Goal: Navigation & Orientation: Find specific page/section

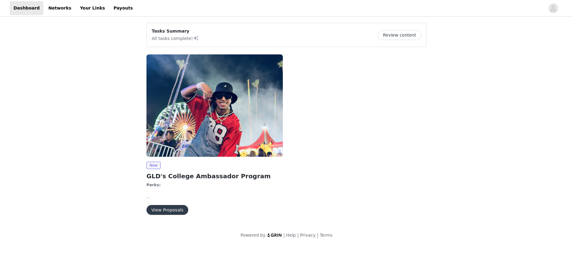
click at [110, 9] on link "Payouts" at bounding box center [123, 8] width 27 height 14
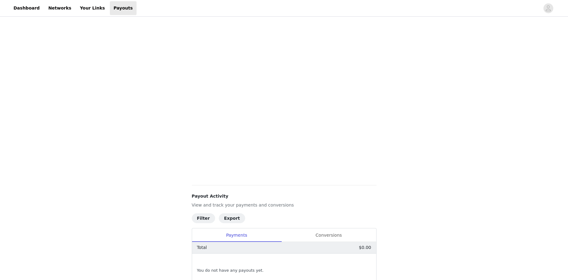
scroll to position [31, 0]
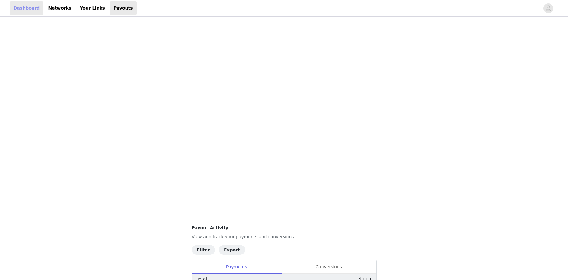
click at [22, 8] on link "Dashboard" at bounding box center [26, 8] width 33 height 14
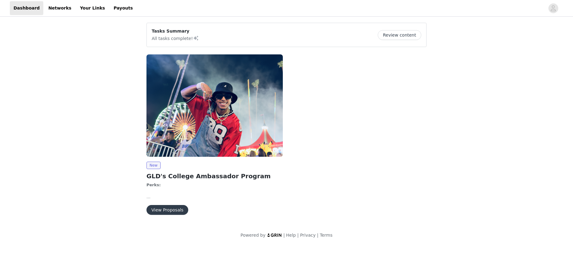
click at [66, 10] on div "Dashboard Networks Your Links Payouts" at bounding box center [73, 8] width 127 height 14
click at [60, 9] on link "Networks" at bounding box center [59, 8] width 30 height 14
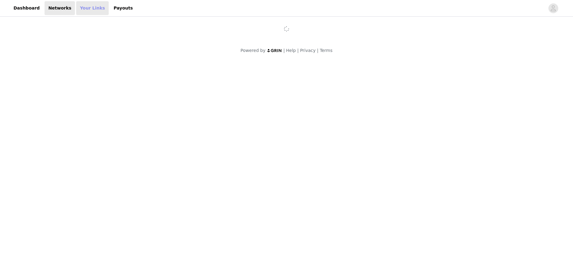
click at [79, 8] on link "Your Links" at bounding box center [92, 8] width 33 height 14
select select "12"
